Goal: Task Accomplishment & Management: Manage account settings

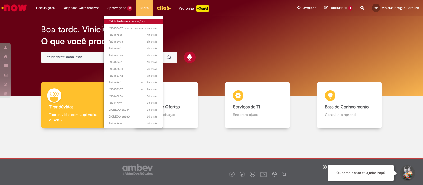
click at [132, 22] on link "Exibir todas as aprovações" at bounding box center [133, 22] width 59 height 6
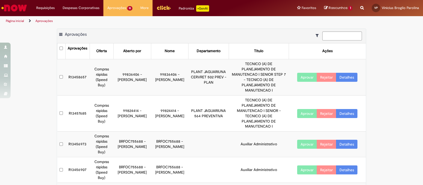
click at [254, 131] on td "Auxiliar Administrativo" at bounding box center [259, 144] width 60 height 26
click at [69, 131] on td "R13456973" at bounding box center [77, 144] width 24 height 26
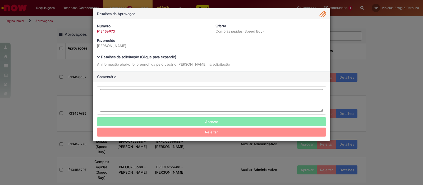
click at [323, 13] on span "Ambev Approval Modal" at bounding box center [323, 14] width 6 height 9
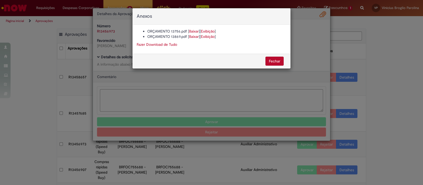
click at [206, 32] on link "Exibição" at bounding box center [208, 31] width 14 height 5
click at [207, 36] on link "Exibição" at bounding box center [208, 36] width 14 height 5
click at [193, 31] on link "Baixar" at bounding box center [194, 31] width 10 height 5
click at [289, 12] on div "Anexos" at bounding box center [212, 16] width 158 height 16
click at [297, 17] on div "Anexos ORÇAMENTO 13756.pdf [ Baixar ] [ Exibição ] ORÇAMENTO 13869.pdf [ Baixar…" at bounding box center [211, 92] width 423 height 185
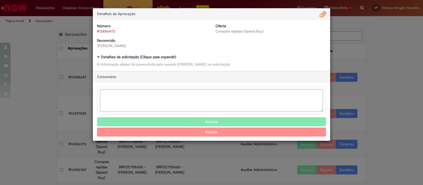
click at [225, 122] on button "Aprovar" at bounding box center [211, 121] width 229 height 9
click at [201, 121] on button "Aprovar" at bounding box center [211, 121] width 229 height 9
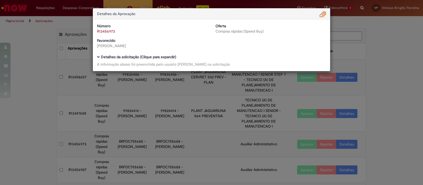
click at [384, 52] on div "Detalhes da Aprovação Número R13456973 Oferta Compras rápidas (Speed Buy) Favor…" at bounding box center [211, 92] width 423 height 185
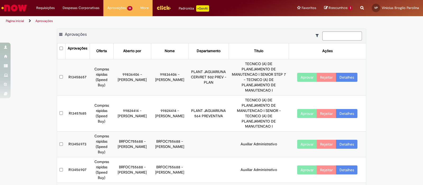
click at [79, 157] on td "R13456907" at bounding box center [77, 170] width 24 height 26
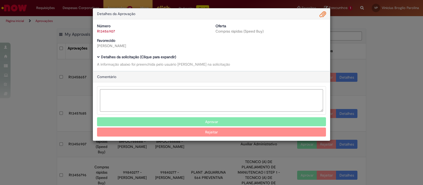
click at [322, 15] on span "Ambev Approval Modal" at bounding box center [323, 14] width 6 height 9
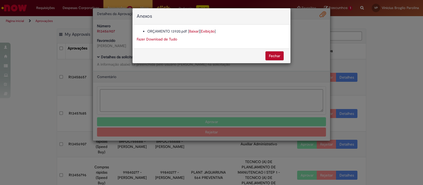
click at [193, 31] on link "Baixar" at bounding box center [194, 31] width 10 height 5
click at [280, 54] on button "Fechar" at bounding box center [274, 55] width 18 height 9
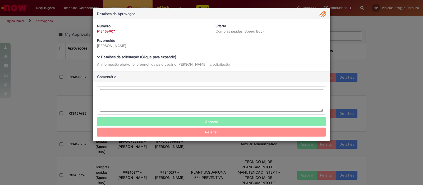
click at [216, 122] on button "Aprovar" at bounding box center [211, 121] width 229 height 9
click at [207, 120] on button "Aprovar" at bounding box center [211, 121] width 229 height 9
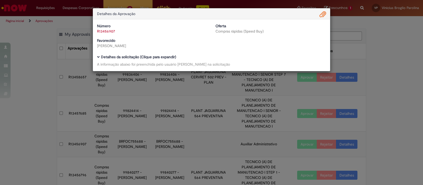
click at [378, 72] on div "Detalhes da Aprovação Número R13456907 Oferta Compras rápidas (Speed Buy) Favor…" at bounding box center [211, 92] width 423 height 185
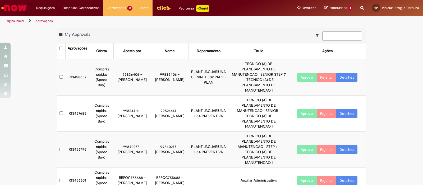
scroll to position [66, 0]
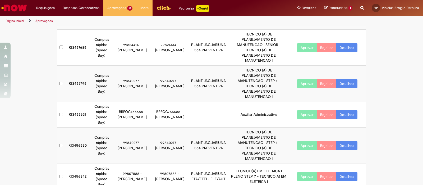
click at [176, 102] on td "BRFOC755688 - [PERSON_NAME]" at bounding box center [170, 115] width 38 height 26
click at [141, 102] on td "BRFOC755688 - [PERSON_NAME]" at bounding box center [132, 115] width 38 height 26
click at [76, 102] on td "R13456631" at bounding box center [77, 115] width 24 height 26
click at [122, 102] on td "BRFOC755688 - [PERSON_NAME]" at bounding box center [132, 115] width 38 height 26
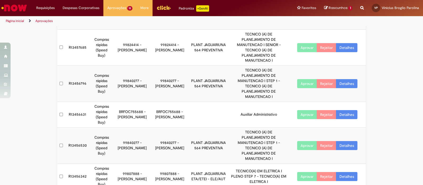
click at [255, 102] on td "Auxiliar Administrativo" at bounding box center [259, 115] width 60 height 26
click at [75, 102] on td "R13456631" at bounding box center [77, 115] width 24 height 26
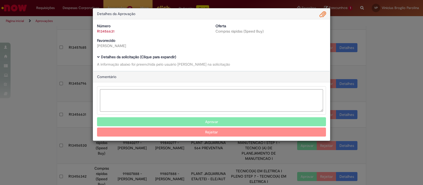
click at [323, 14] on span "Ambev Approval Modal" at bounding box center [323, 14] width 6 height 9
click at [323, 16] on span "Ambev Approval Modal" at bounding box center [323, 14] width 6 height 9
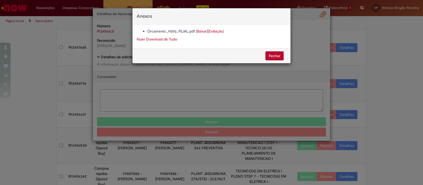
click at [201, 31] on link "Baixar" at bounding box center [202, 31] width 10 height 5
click at [279, 54] on button "Fechar" at bounding box center [274, 55] width 18 height 9
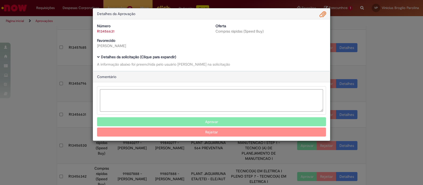
click at [216, 120] on button "Aprovar" at bounding box center [211, 121] width 229 height 9
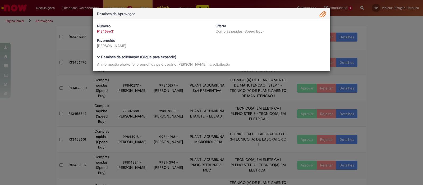
click at [384, 48] on div "Detalhes da Aprovação Número R13456631 Oferta Compras rápidas (Speed Buy) Favor…" at bounding box center [211, 92] width 423 height 185
